Goal: Information Seeking & Learning: Stay updated

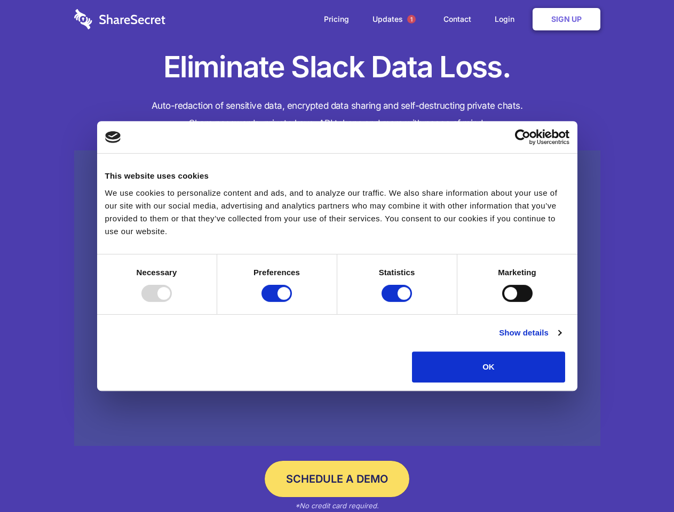
click at [172, 302] on div at bounding box center [156, 293] width 30 height 17
click at [292, 302] on input "Preferences" at bounding box center [276, 293] width 30 height 17
checkbox input "false"
click at [398, 302] on input "Statistics" at bounding box center [396, 293] width 30 height 17
checkbox input "false"
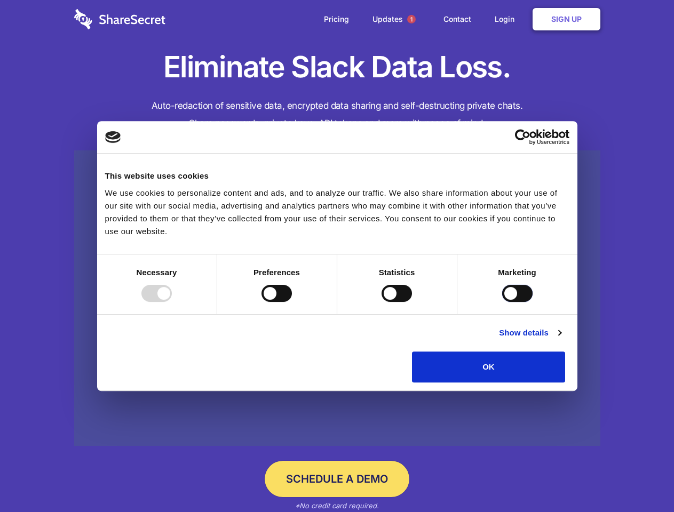
click at [502, 302] on input "Marketing" at bounding box center [517, 293] width 30 height 17
checkbox input "true"
click at [560, 339] on link "Show details" at bounding box center [530, 332] width 62 height 13
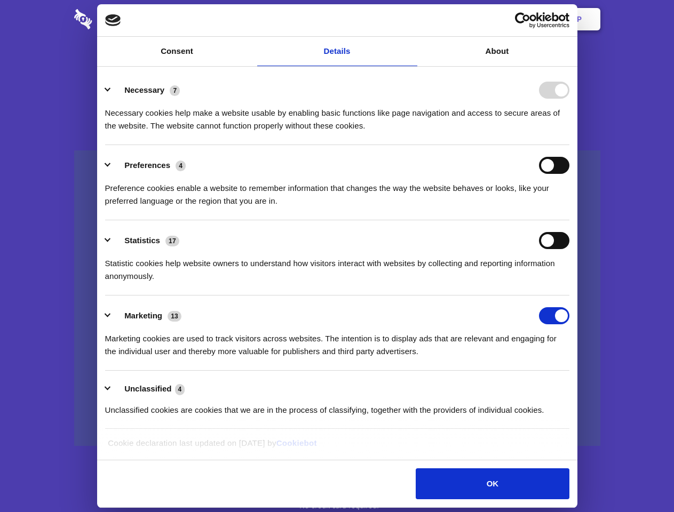
click at [574, 386] on ul "Necessary 7 Necessary cookies help make a website usable by enabling basic func…" at bounding box center [337, 249] width 474 height 359
click at [411, 19] on span "1" at bounding box center [411, 19] width 9 height 9
